Goal: Check status: Check status

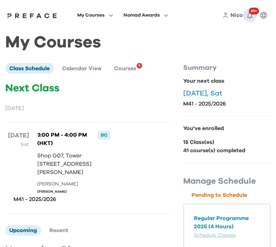
click at [249, 13] on icon "button" at bounding box center [250, 15] width 8 height 8
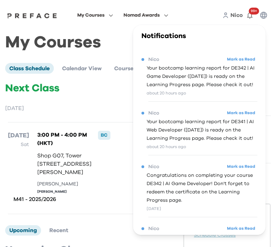
click at [181, 88] on span "Your bootcamp learning report for DE342 | AI Game Developer (21/08/2025) is rea…" at bounding box center [201, 76] width 111 height 25
click at [239, 72] on span "Your bootcamp learning report for DE342 | AI Game Developer (21/08/2025) is rea…" at bounding box center [201, 76] width 111 height 25
drag, startPoint x: 85, startPoint y: 108, endPoint x: 89, endPoint y: 109, distance: 3.8
click at [86, 108] on p "September 2025" at bounding box center [89, 108] width 169 height 8
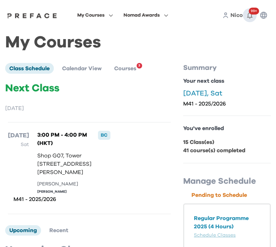
click at [253, 16] on icon "button" at bounding box center [250, 15] width 8 height 8
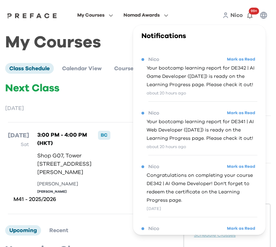
click at [209, 136] on span "Your bootcamp learning report for DE341 | AI Web Developer (21/08/2025) is read…" at bounding box center [201, 129] width 111 height 25
click at [70, 111] on p "September 2025" at bounding box center [89, 108] width 169 height 8
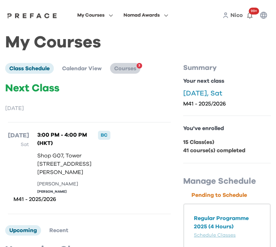
click at [133, 70] on span "Courses" at bounding box center [125, 69] width 22 height 6
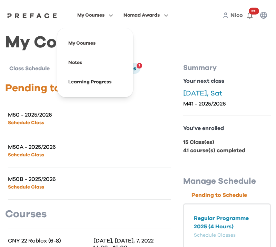
click at [108, 83] on span at bounding box center [95, 81] width 65 height 19
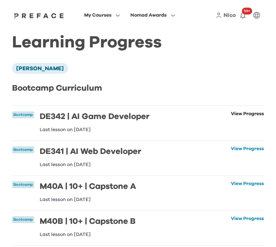
click at [235, 111] on link "View Progress" at bounding box center [247, 121] width 33 height 21
click at [250, 148] on link "View Progress" at bounding box center [247, 156] width 33 height 21
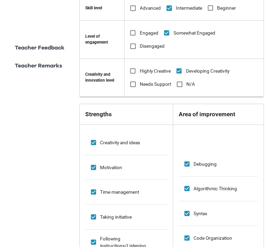
scroll to position [484, 0]
